Goal: Task Accomplishment & Management: Manage account settings

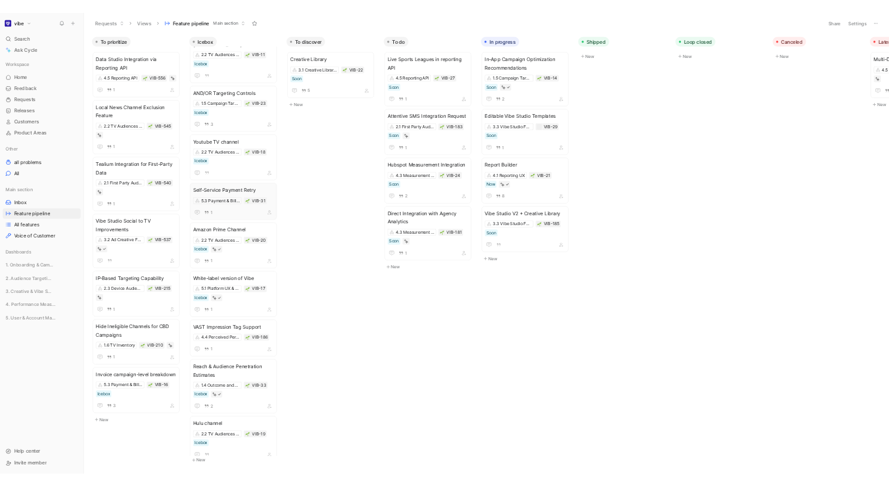
scroll to position [1050, 0]
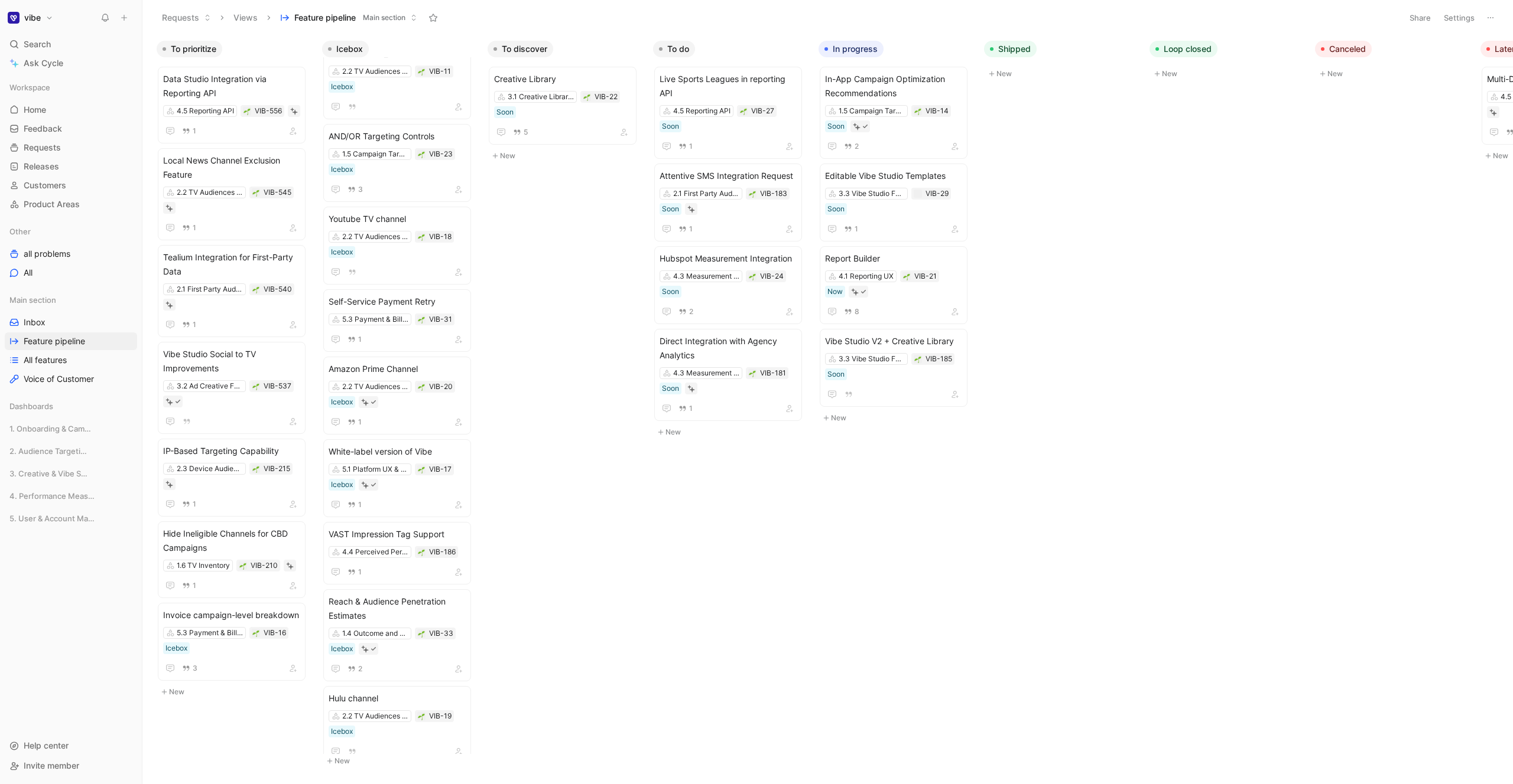
click at [717, 465] on div "To prioritize Data Studio Integration via Reporting API 4.5 Reporting API VIB-5…" at bounding box center [827, 409] width 1370 height 749
click at [837, 465] on div "To prioritize Data Studio Integration via Reporting API 4.5 Reporting API VIB-5…" at bounding box center [827, 409] width 1370 height 749
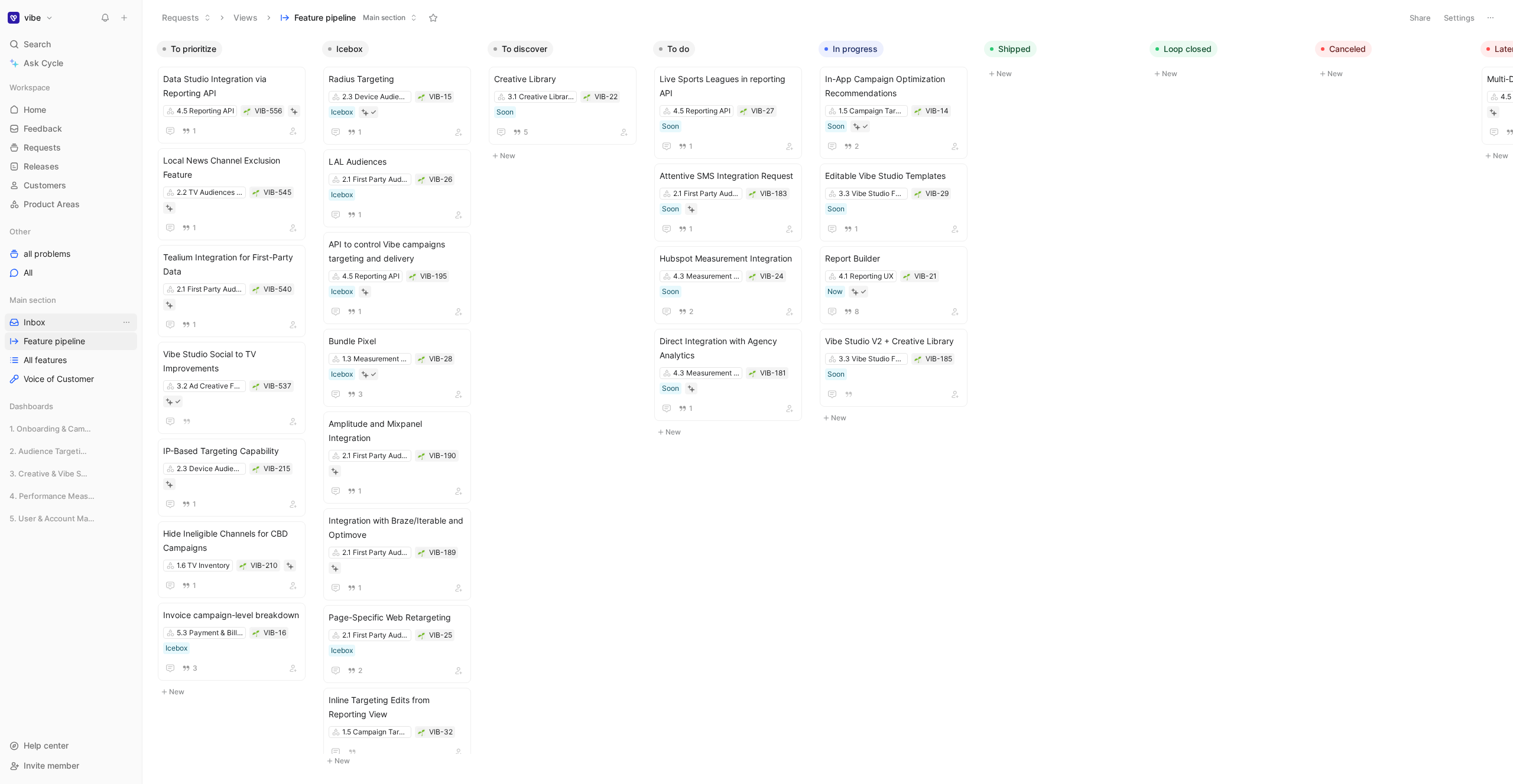
click at [46, 323] on link "Inbox" at bounding box center [71, 323] width 132 height 18
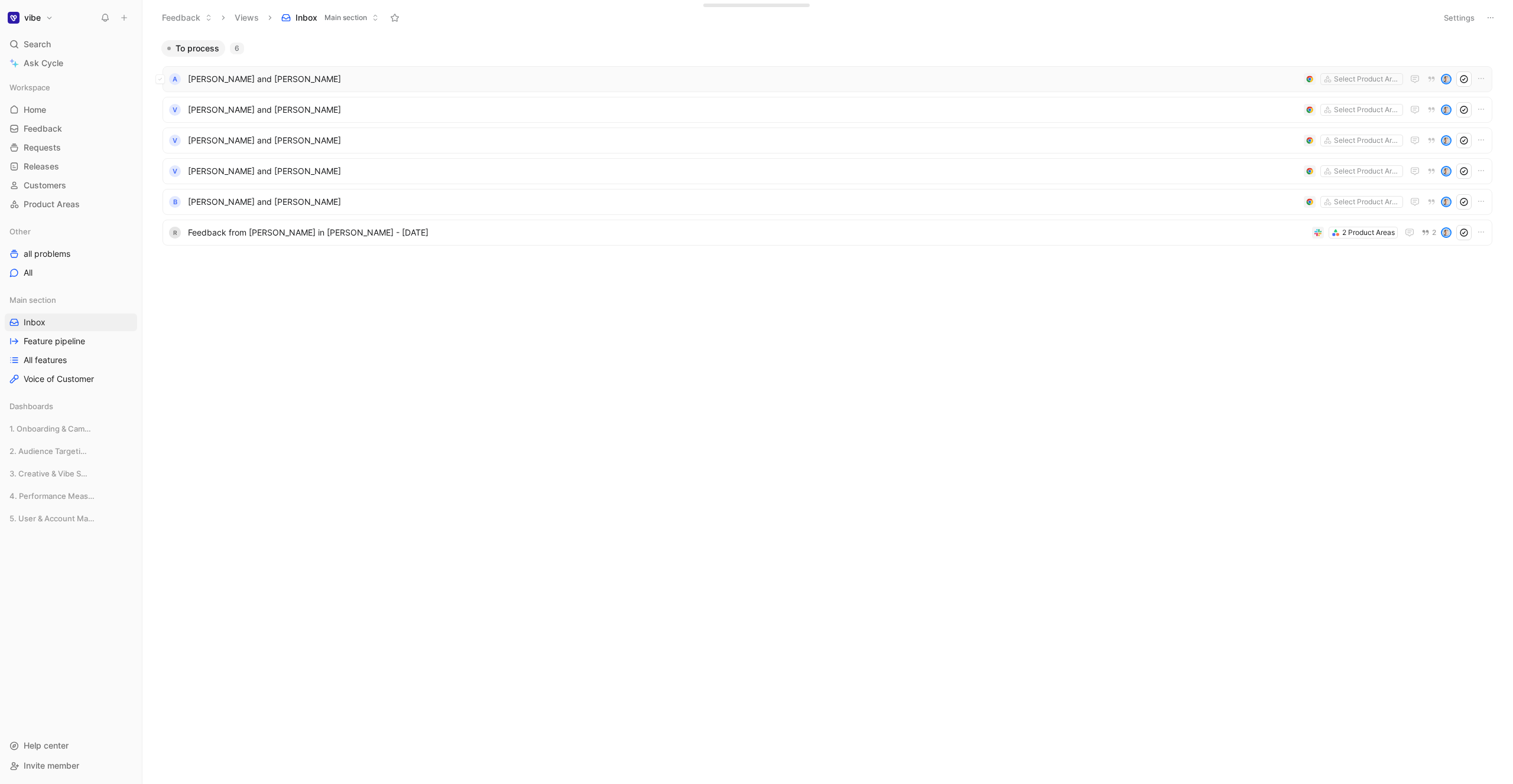
click at [270, 72] on div "A [PERSON_NAME] and [PERSON_NAME] Select Product Areas" at bounding box center [827, 79] width 1321 height 15
click at [286, 93] on ul "A [PERSON_NAME] and [PERSON_NAME] Select Product Areas V [PERSON_NAME] and [PER…" at bounding box center [827, 158] width 1329 height 184
click at [282, 103] on span "[PERSON_NAME] and [PERSON_NAME]" at bounding box center [743, 109] width 1111 height 14
click at [276, 125] on ul "A [PERSON_NAME] and [PERSON_NAME] Select Product Areas V [PERSON_NAME] and [PER…" at bounding box center [827, 158] width 1329 height 184
click at [271, 140] on span "[PERSON_NAME] and [PERSON_NAME]" at bounding box center [743, 140] width 1111 height 14
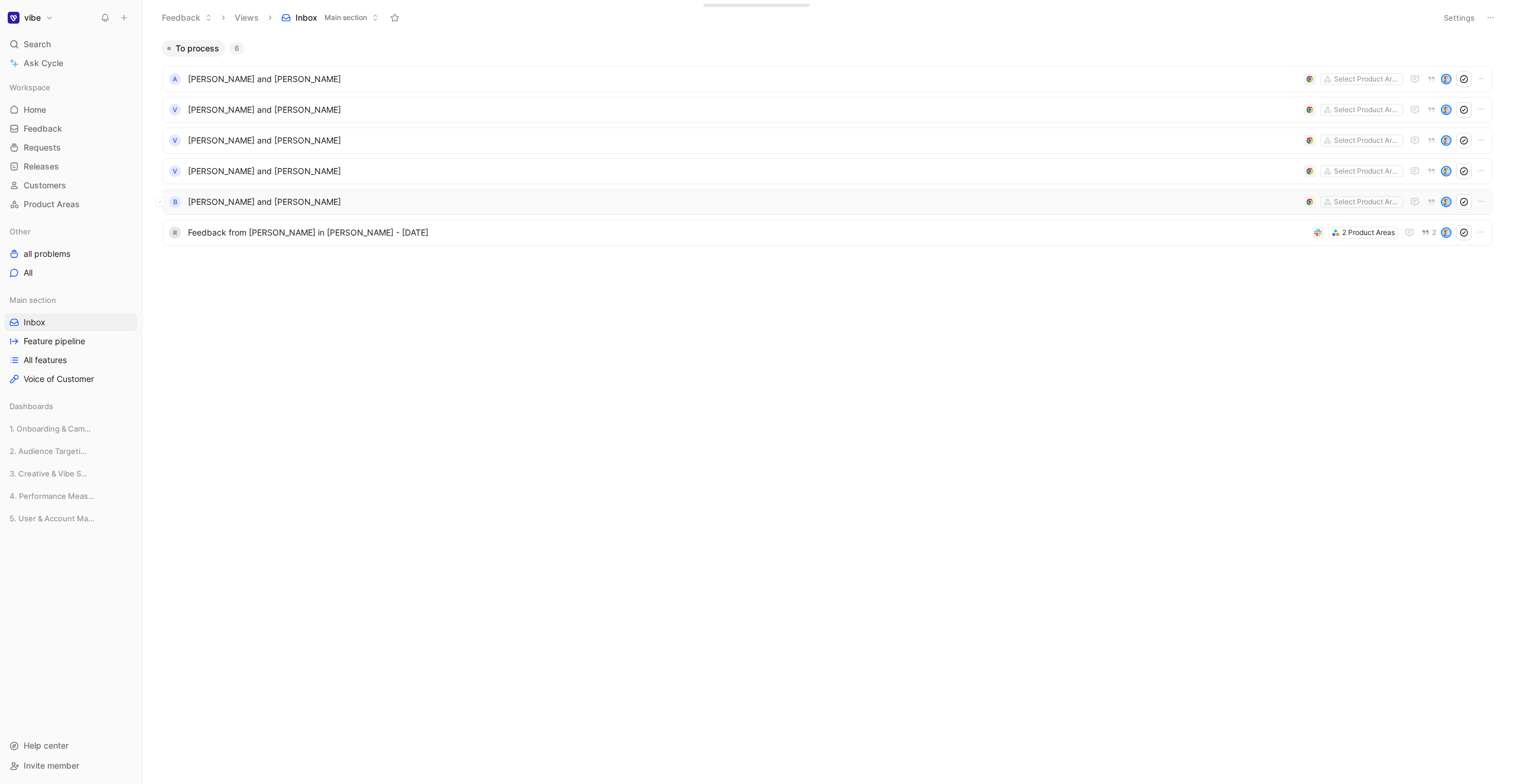
click at [273, 192] on div "B [PERSON_NAME] and [PERSON_NAME] Select Product Areas" at bounding box center [827, 201] width 1329 height 26
click at [269, 167] on span "[PERSON_NAME] and [PERSON_NAME]" at bounding box center [743, 171] width 1111 height 14
click at [226, 166] on span "[PERSON_NAME] and [PERSON_NAME]" at bounding box center [743, 171] width 1111 height 14
click at [162, 78] on icon at bounding box center [160, 78] width 5 height 5
click at [209, 120] on div "V [PERSON_NAME] and [PERSON_NAME] Select Product Areas" at bounding box center [827, 109] width 1329 height 26
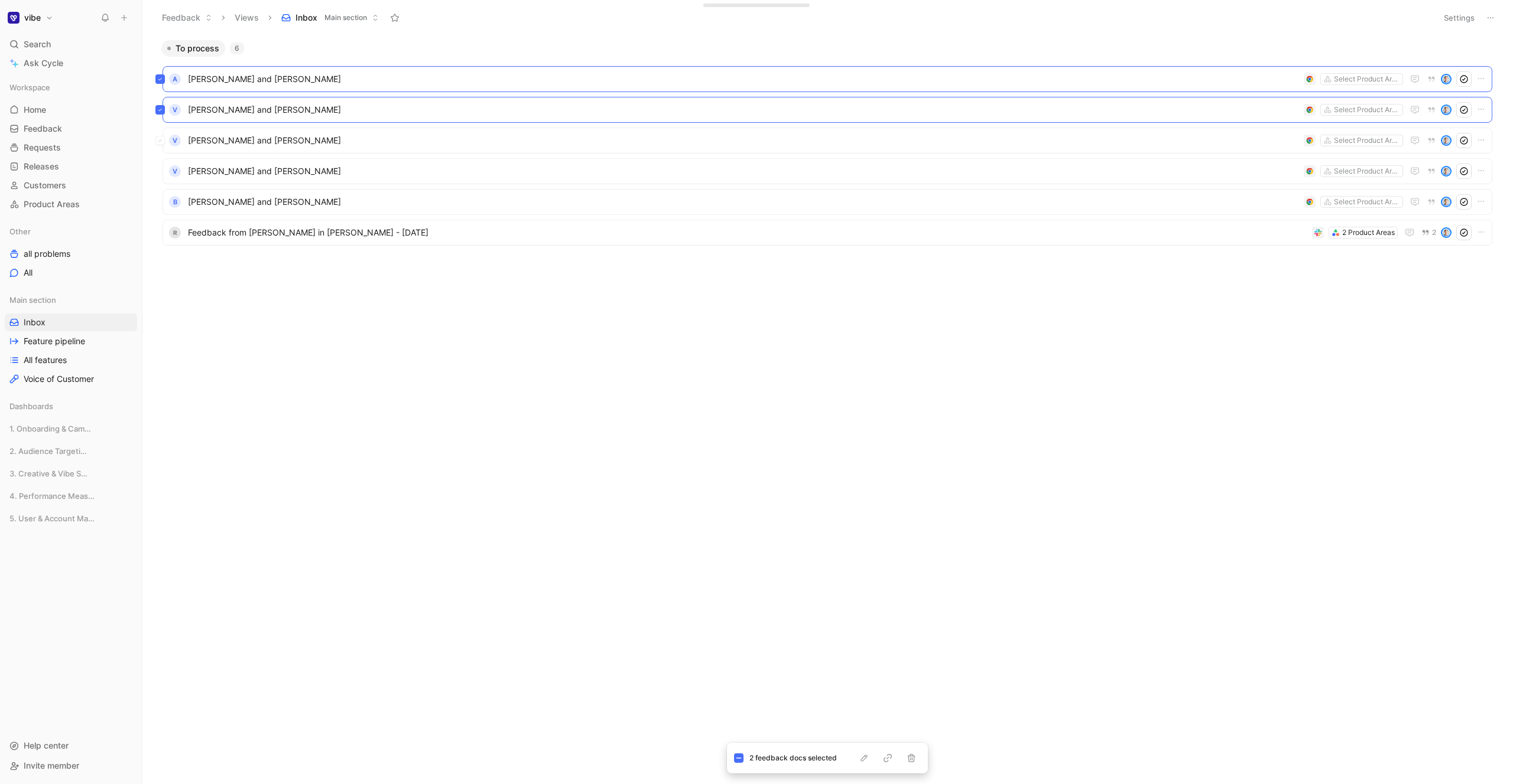
click at [214, 144] on div "V [PERSON_NAME] and [PERSON_NAME] Select Product Areas" at bounding box center [827, 140] width 1329 height 26
click at [213, 170] on div "V [PERSON_NAME] and [PERSON_NAME] Select Product Areas" at bounding box center [827, 170] width 1329 height 26
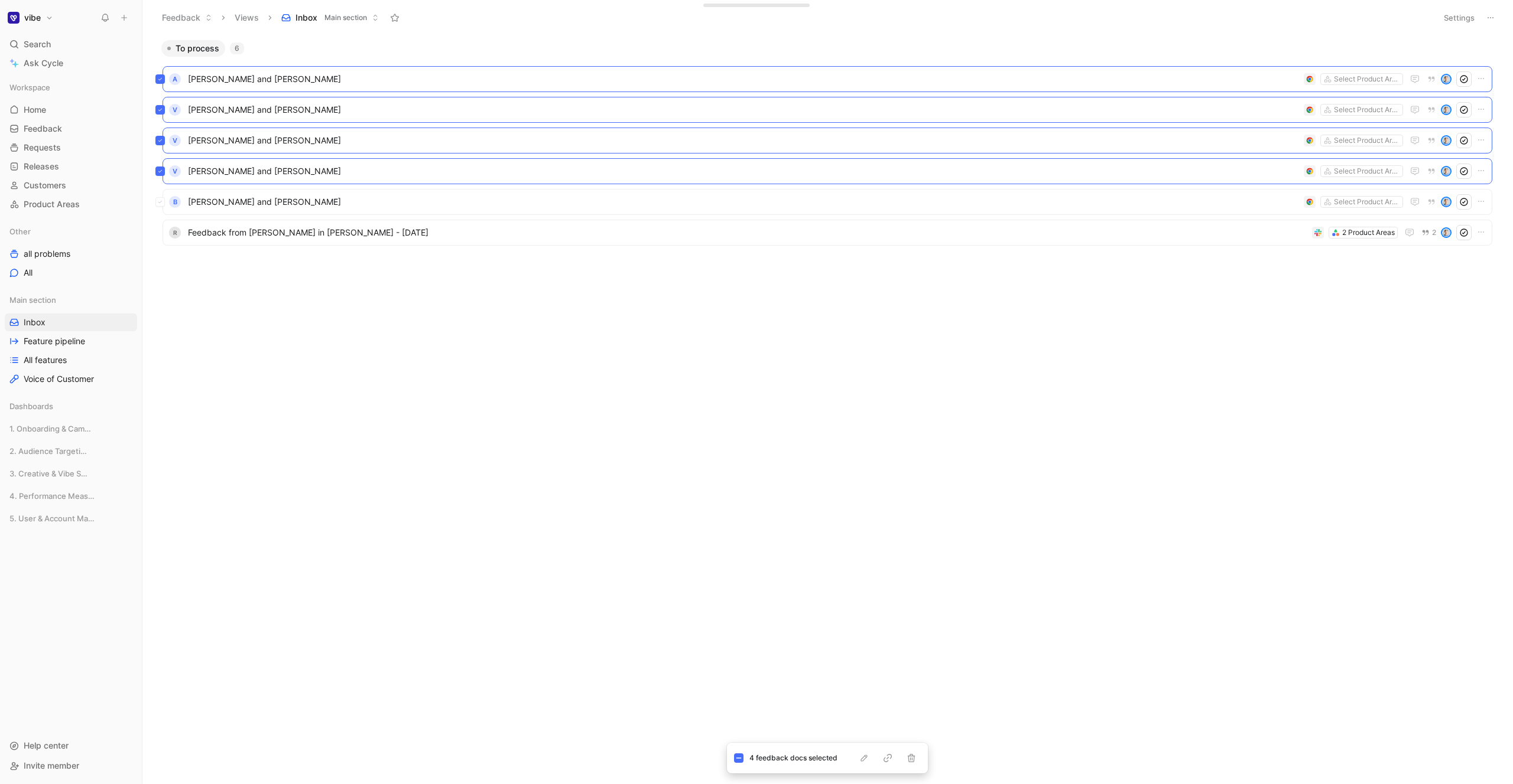
click at [213, 205] on div "B [PERSON_NAME] and [PERSON_NAME] Select Product Areas" at bounding box center [827, 201] width 1329 height 26
click at [912, 760] on icon "button" at bounding box center [912, 758] width 10 height 10
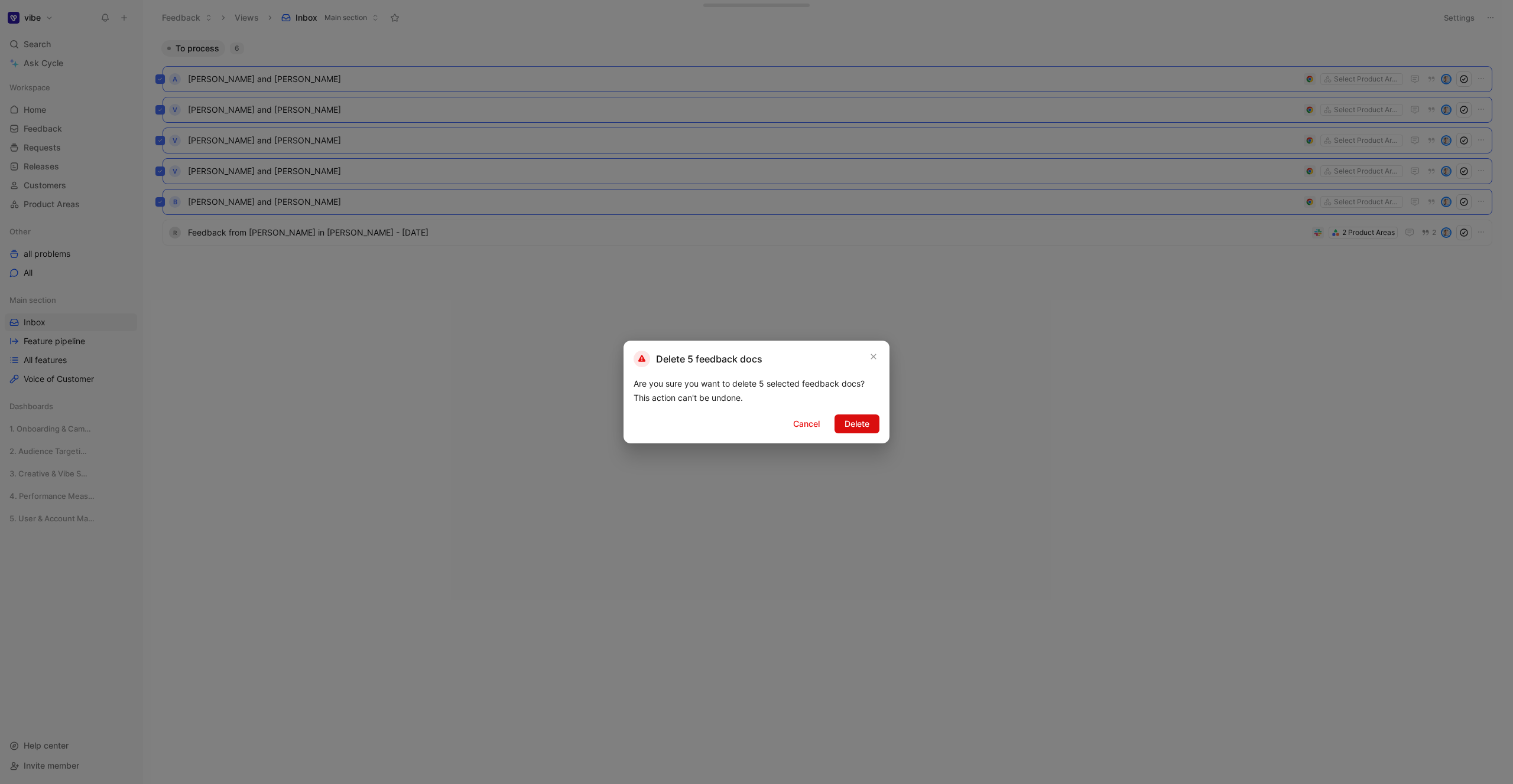
click at [857, 426] on span "Delete" at bounding box center [857, 424] width 25 height 14
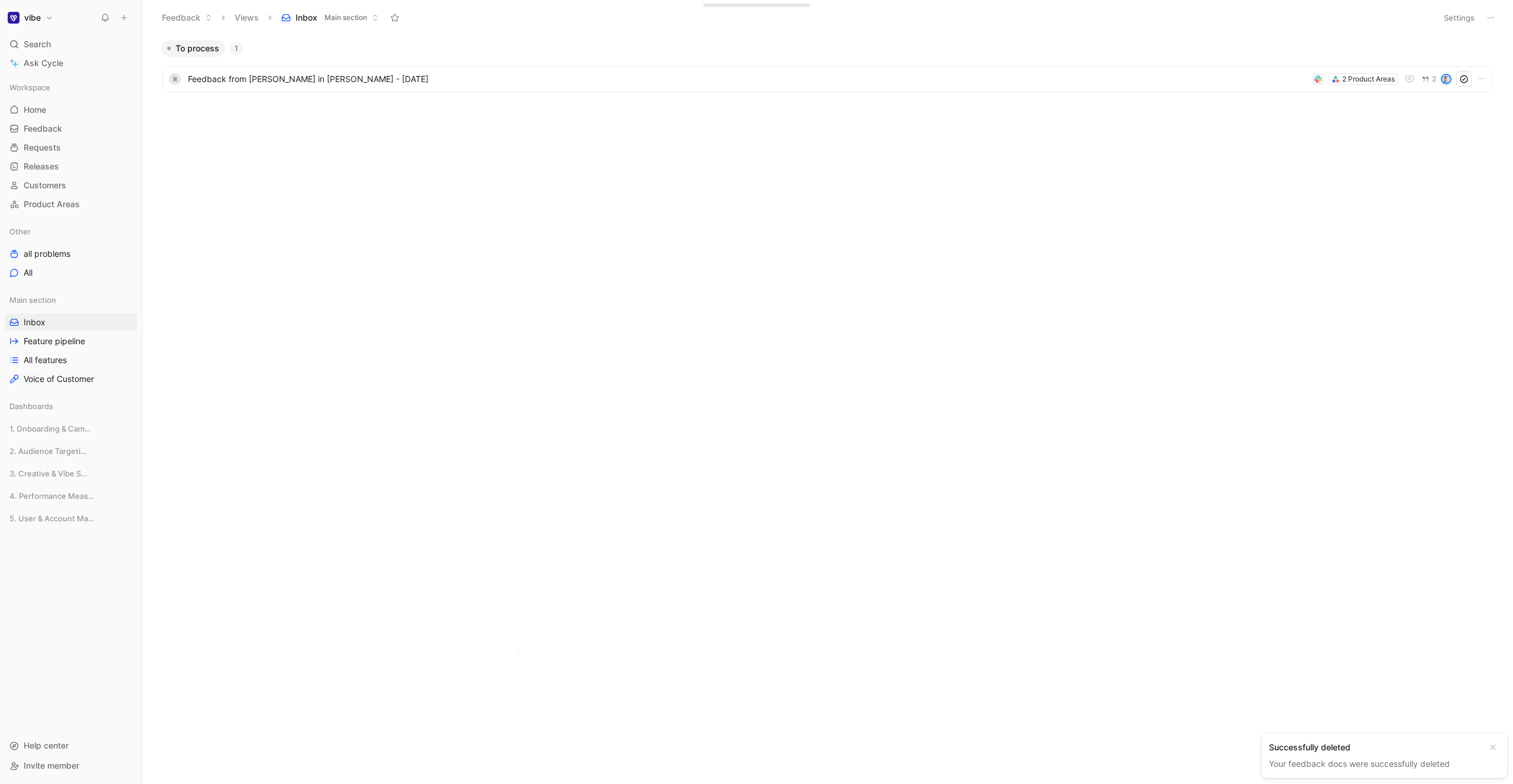
click at [518, 654] on body "vibe Search ⌘ K Ask Cycle Workspace Home G then H Feedback G then F Requests G …" at bounding box center [756, 392] width 1513 height 784
click at [332, 10] on button "Inbox Main section" at bounding box center [329, 17] width 108 height 18
click at [393, 22] on icon at bounding box center [395, 18] width 10 height 10
click at [76, 252] on span "Main section" at bounding box center [71, 254] width 42 height 9
click at [72, 397] on link "Feature pipeline" at bounding box center [71, 391] width 132 height 18
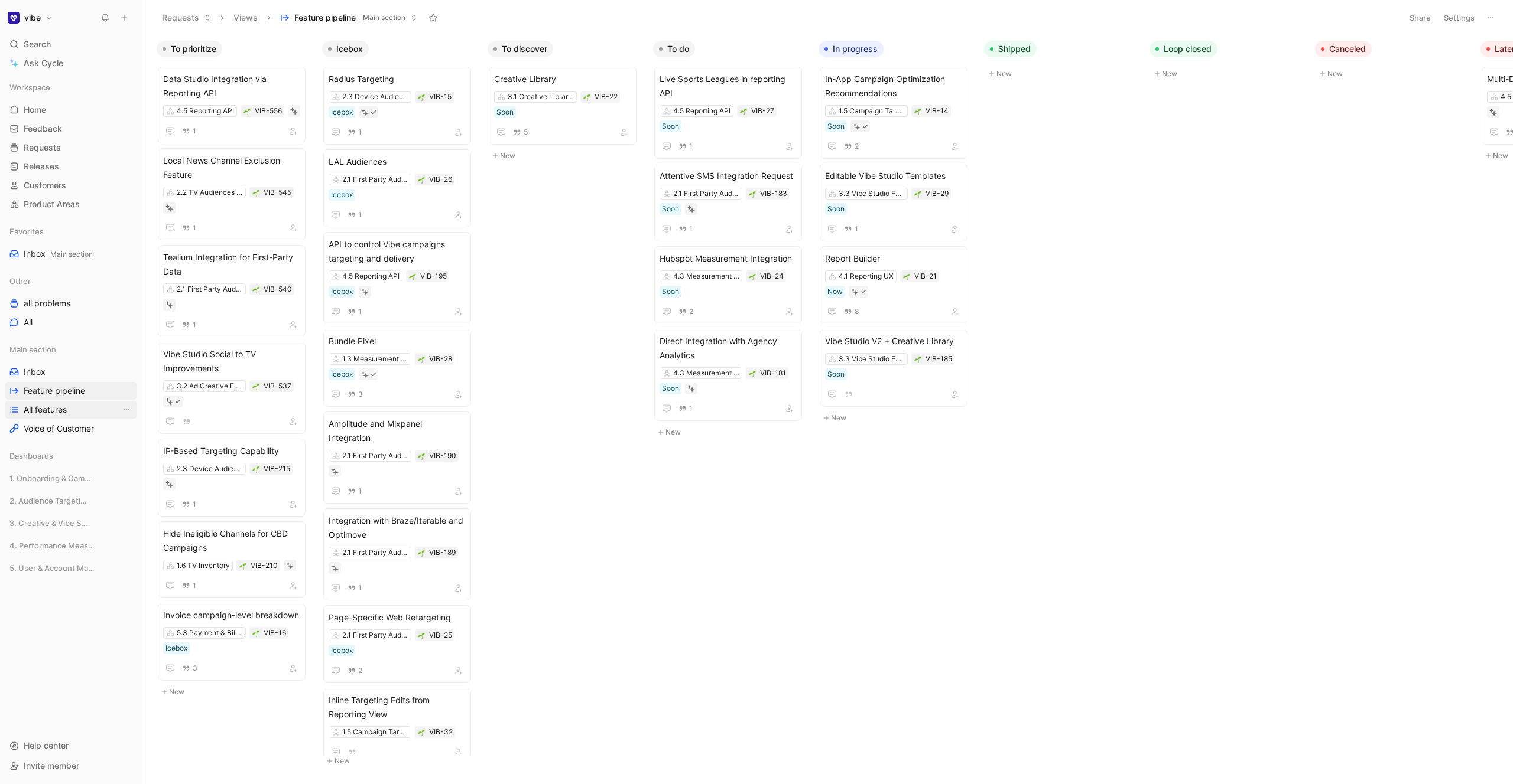
click at [70, 411] on link "All features" at bounding box center [71, 410] width 132 height 18
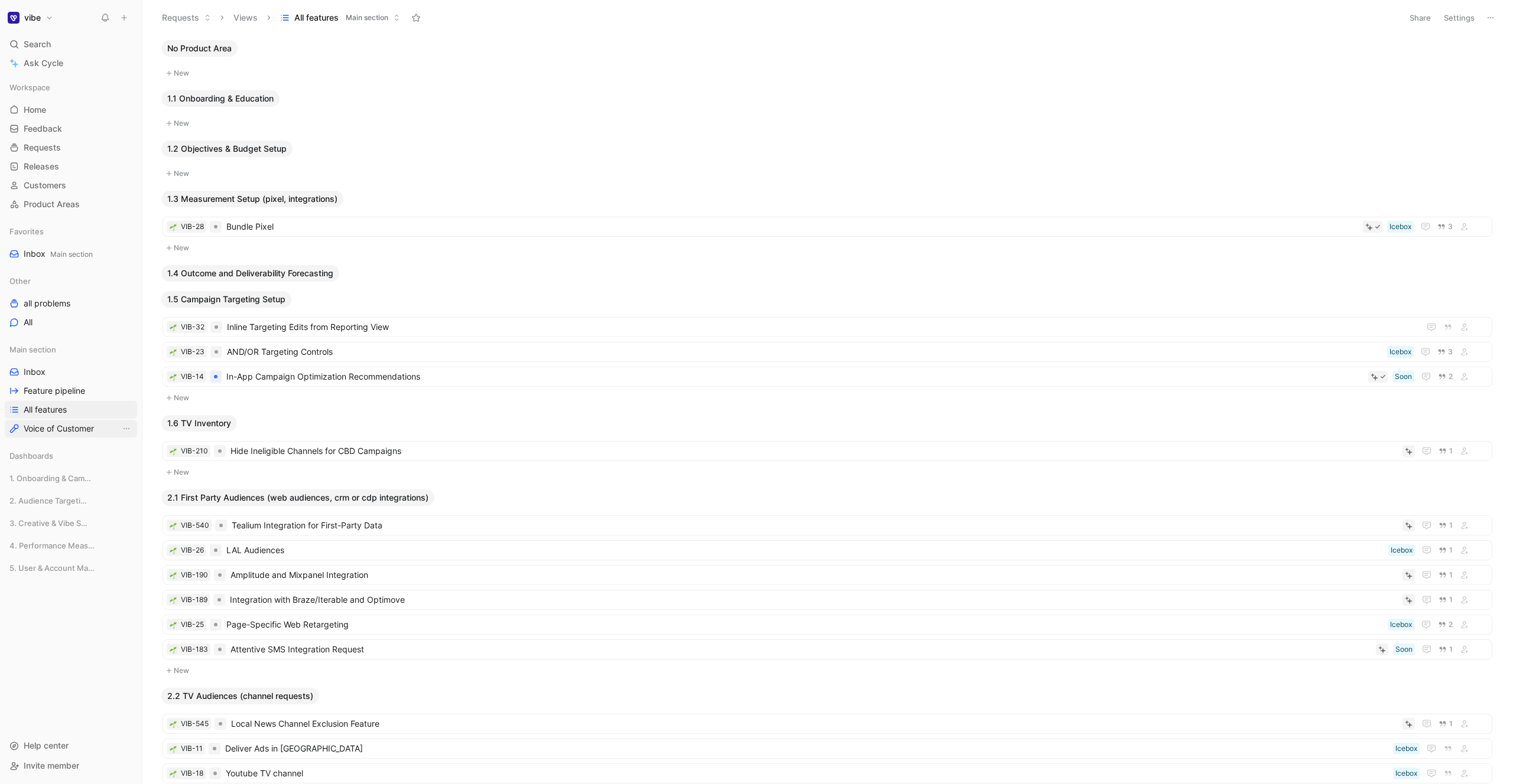
click at [70, 426] on span "Voice of Customer" at bounding box center [58, 429] width 70 height 11
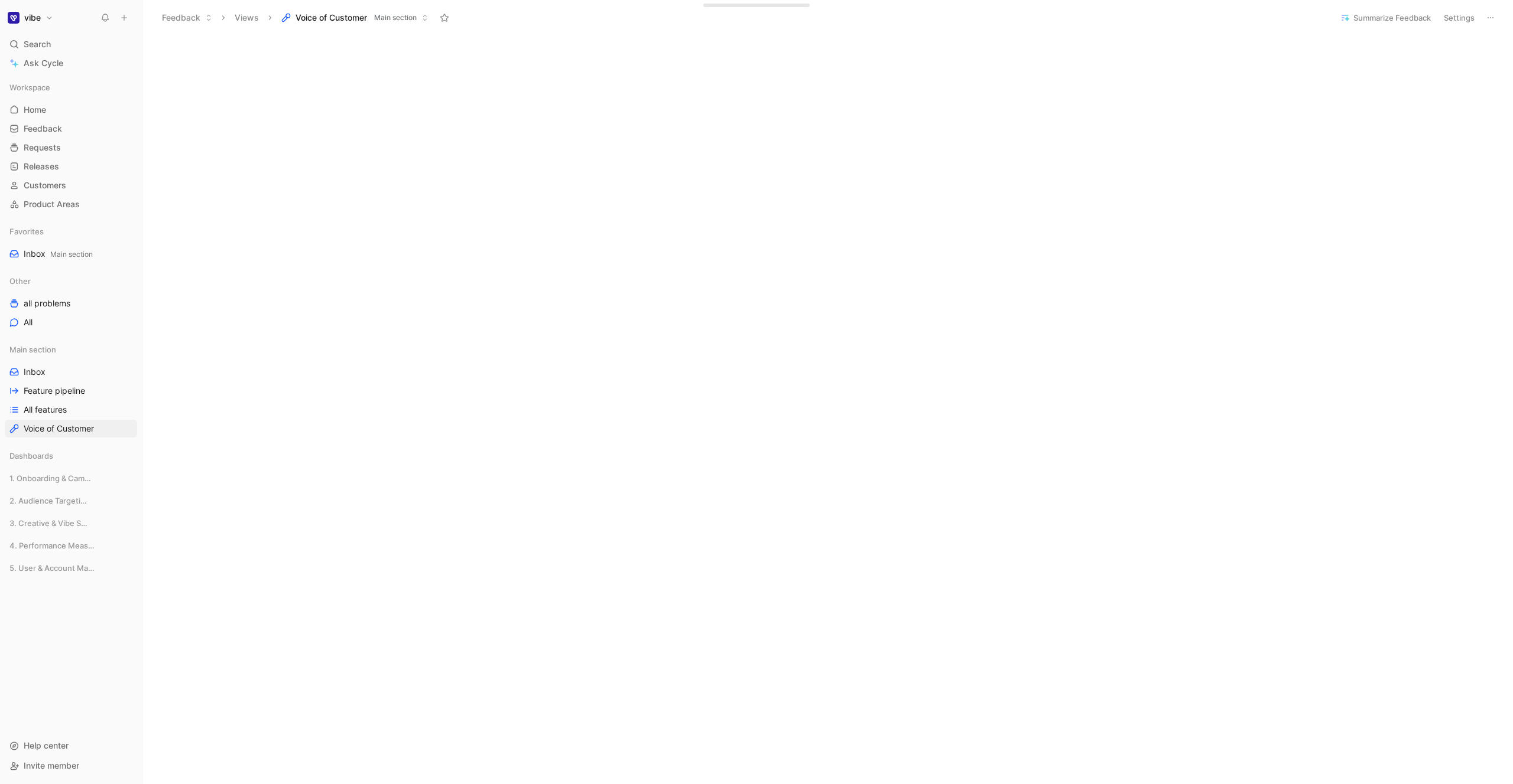
scroll to position [170, 0]
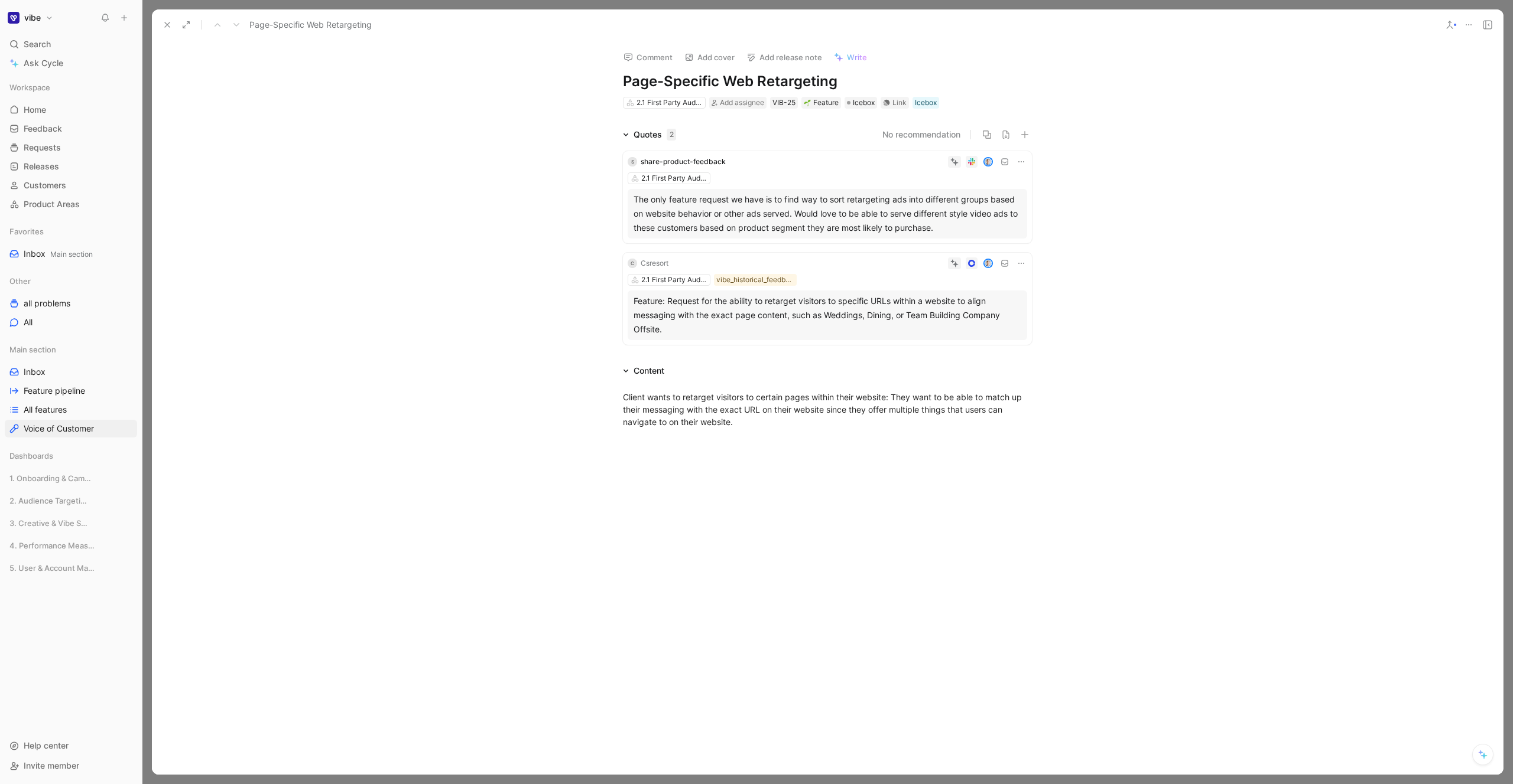
click at [237, 4] on div at bounding box center [827, 392] width 1370 height 784
